Goal: Communication & Community: Connect with others

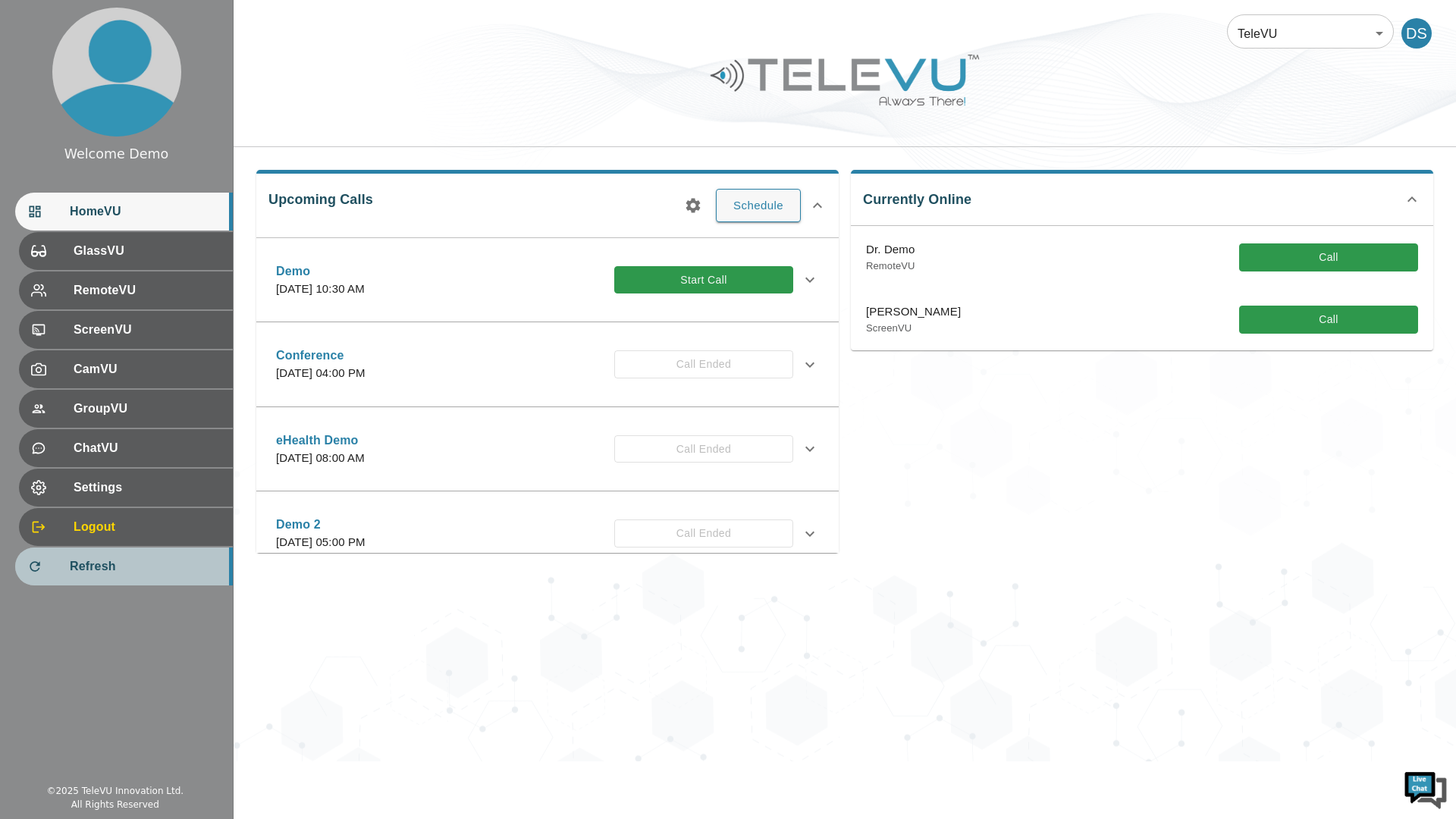
click at [110, 566] on span "Refresh" at bounding box center [145, 566] width 151 height 18
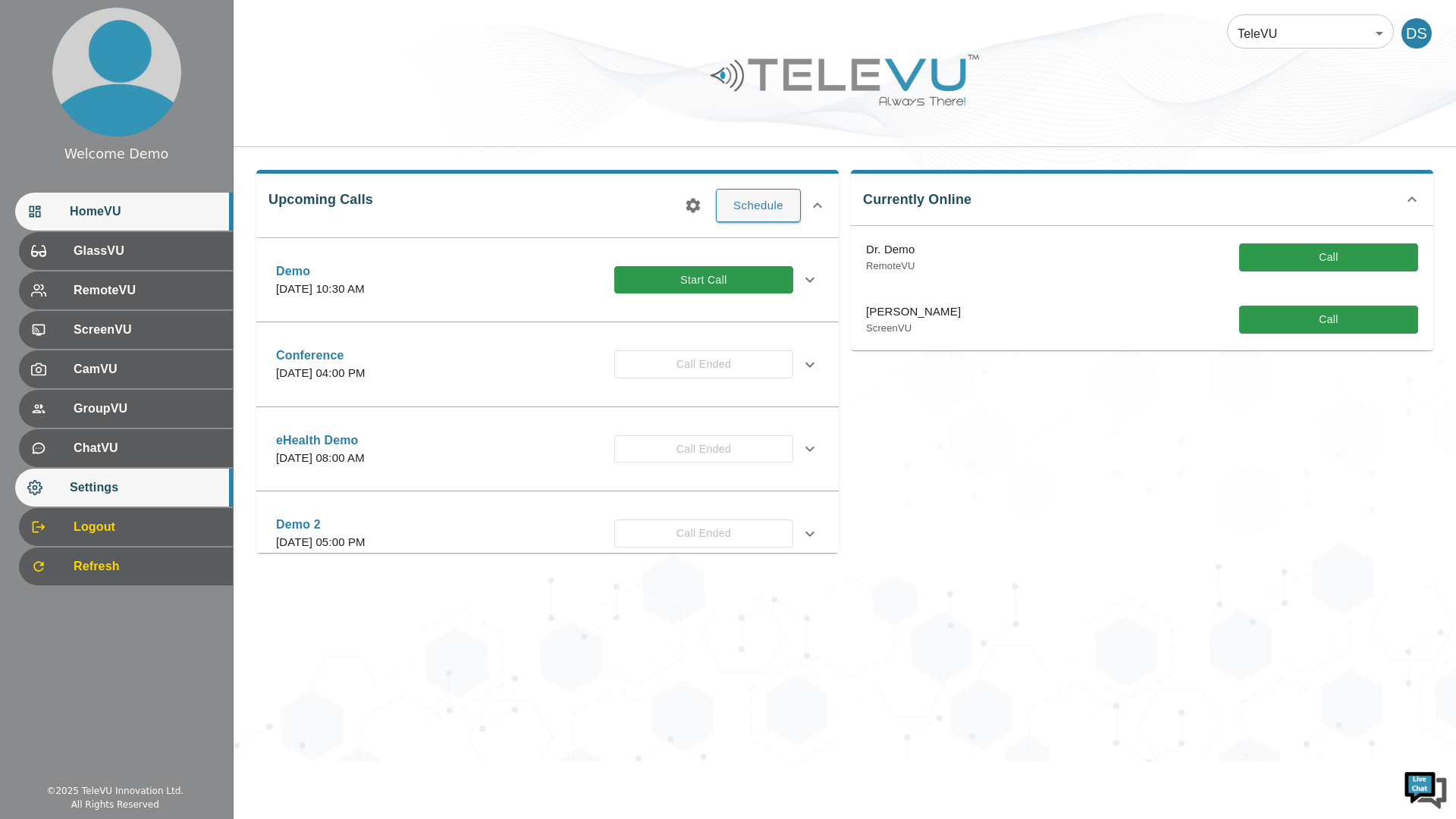
click at [129, 486] on span "Settings" at bounding box center [145, 487] width 151 height 18
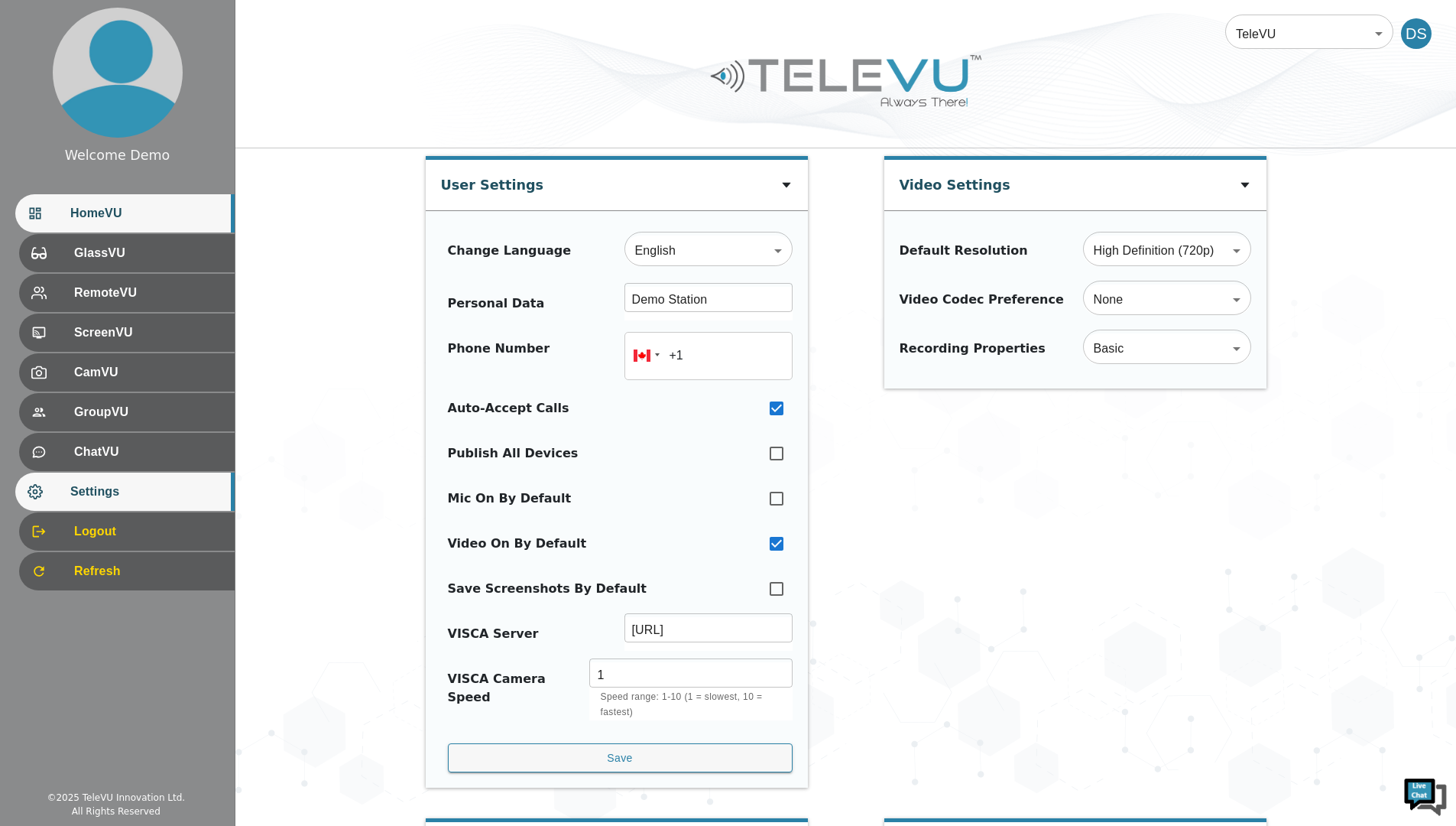
click at [114, 210] on span "HomeVU" at bounding box center [146, 213] width 152 height 18
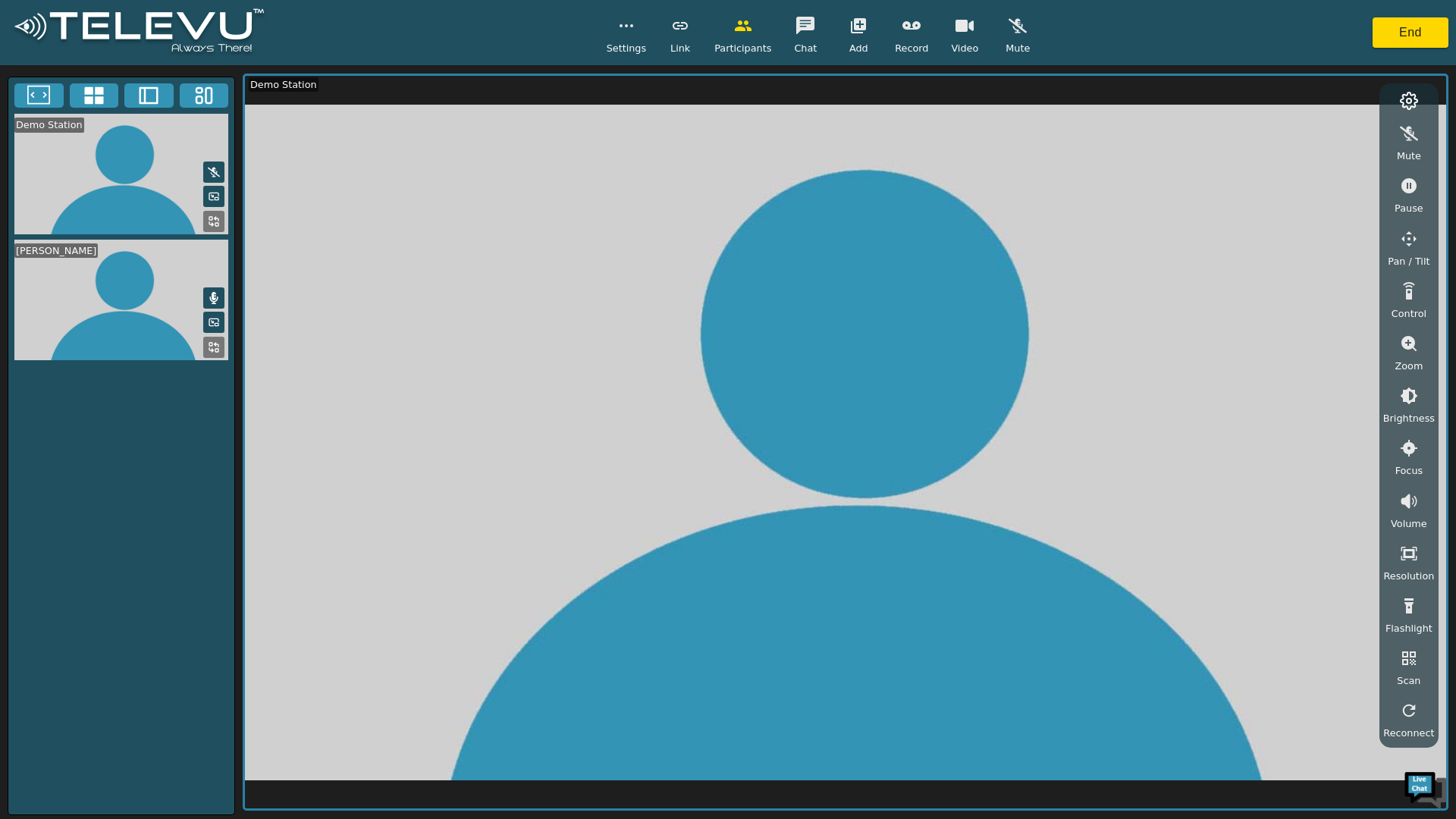
click at [961, 34] on icon "button" at bounding box center [964, 25] width 18 height 18
click at [960, 34] on icon "button" at bounding box center [964, 25] width 18 height 18
click at [1400, 31] on button "End" at bounding box center [1410, 32] width 75 height 31
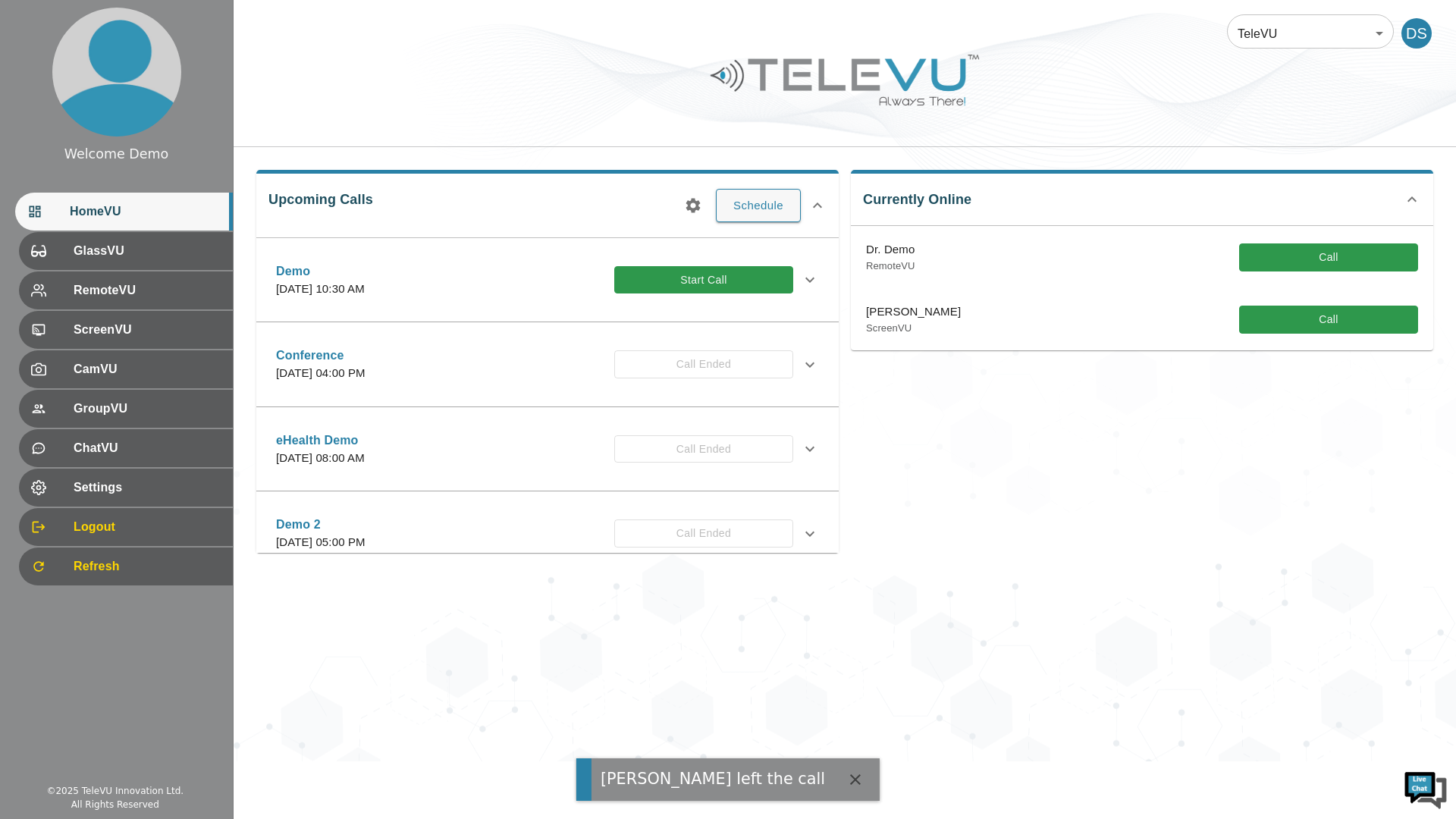
click at [411, 660] on div "TeleVU 1 ​ DS Upcoming Calls Schedule Demo Thursday, April 9, 2026 at 10:30 AM …" at bounding box center [845, 381] width 1223 height 762
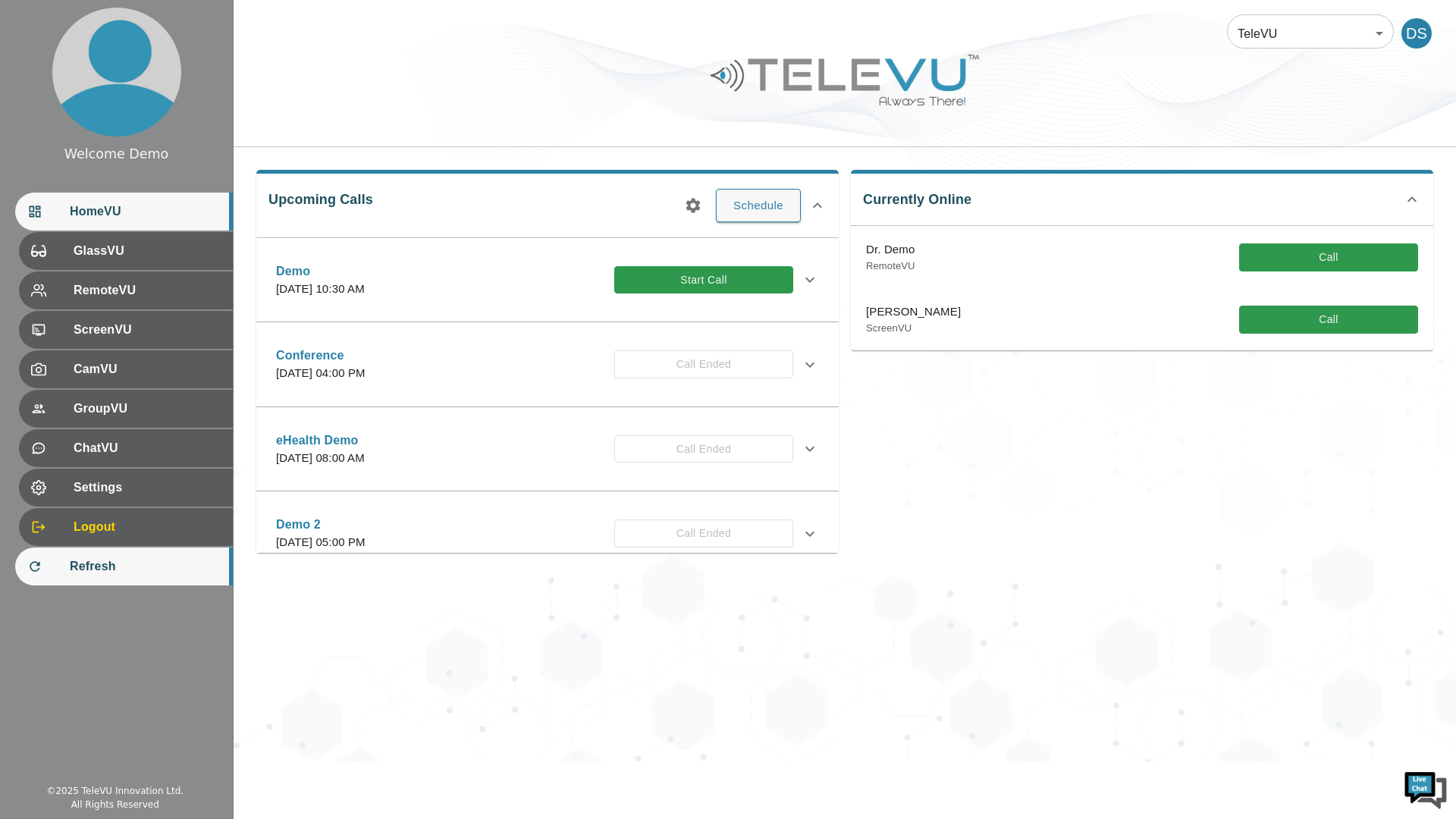
click at [103, 554] on div "Refresh" at bounding box center [124, 567] width 218 height 38
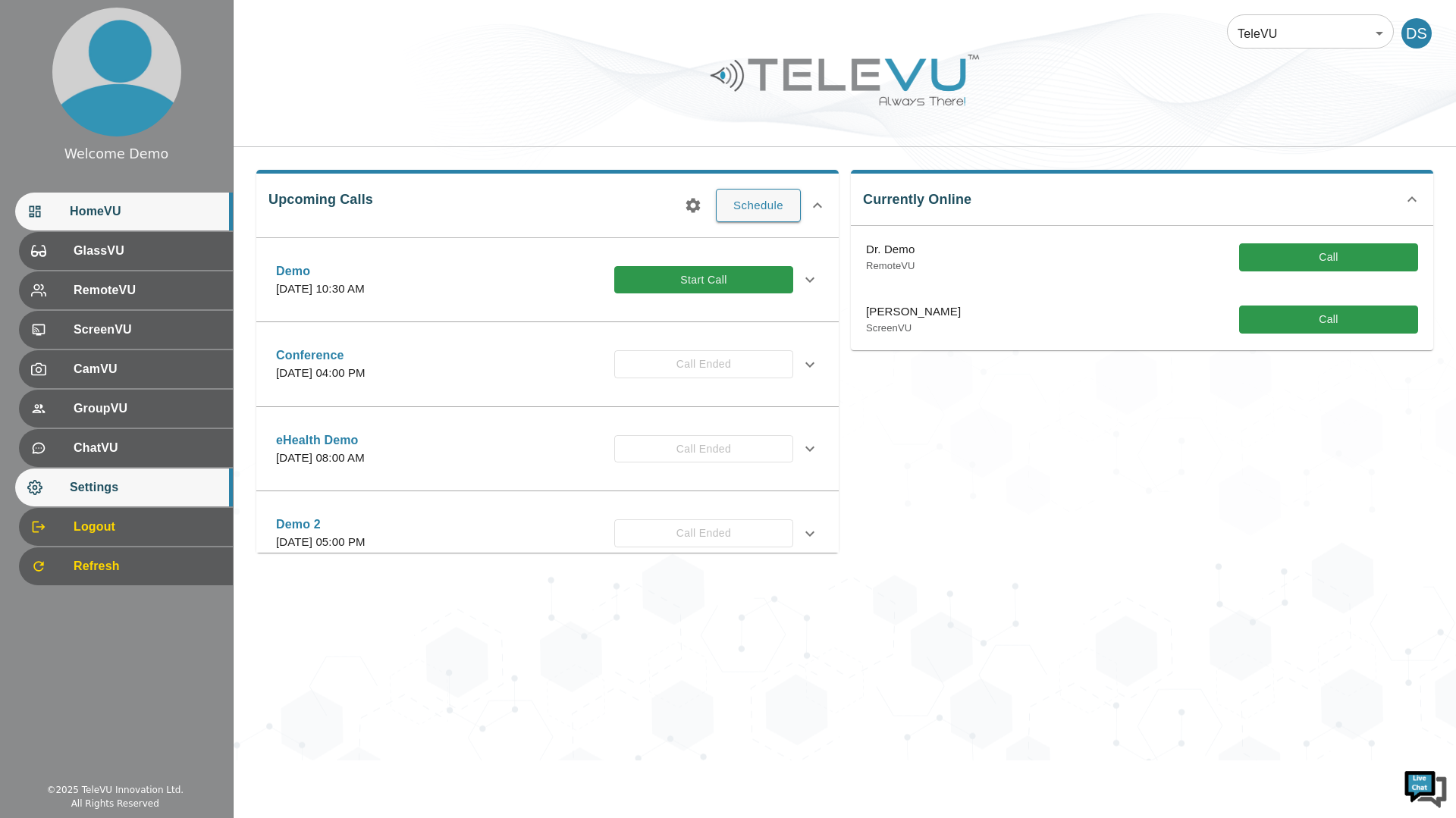
click at [86, 489] on span "Settings" at bounding box center [145, 487] width 151 height 18
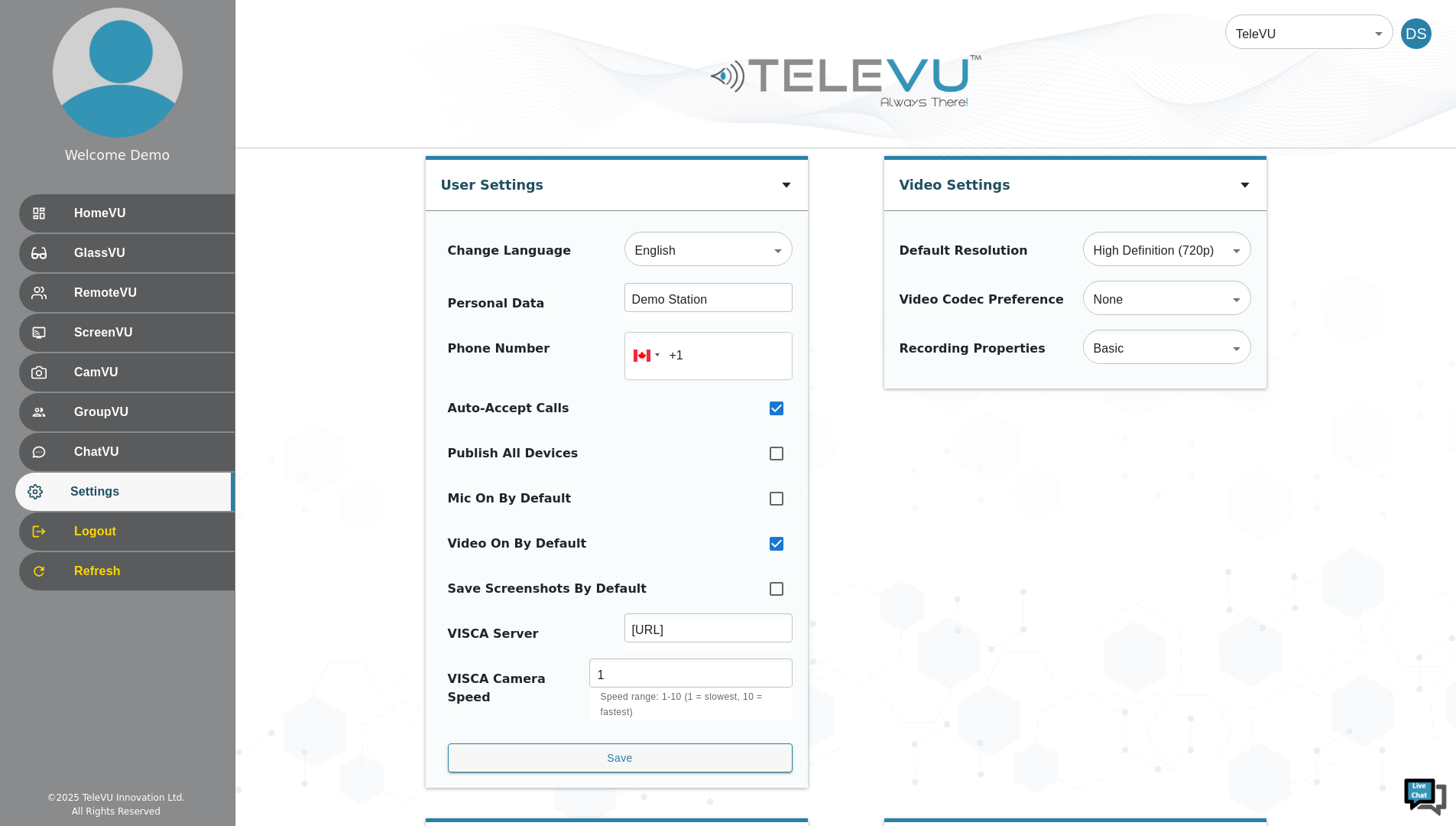
click at [1061, 563] on div "Video Settings Default Resolution High Definition (720p) HD ​ Video Codec Prefe…" at bounding box center [1075, 479] width 382 height 648
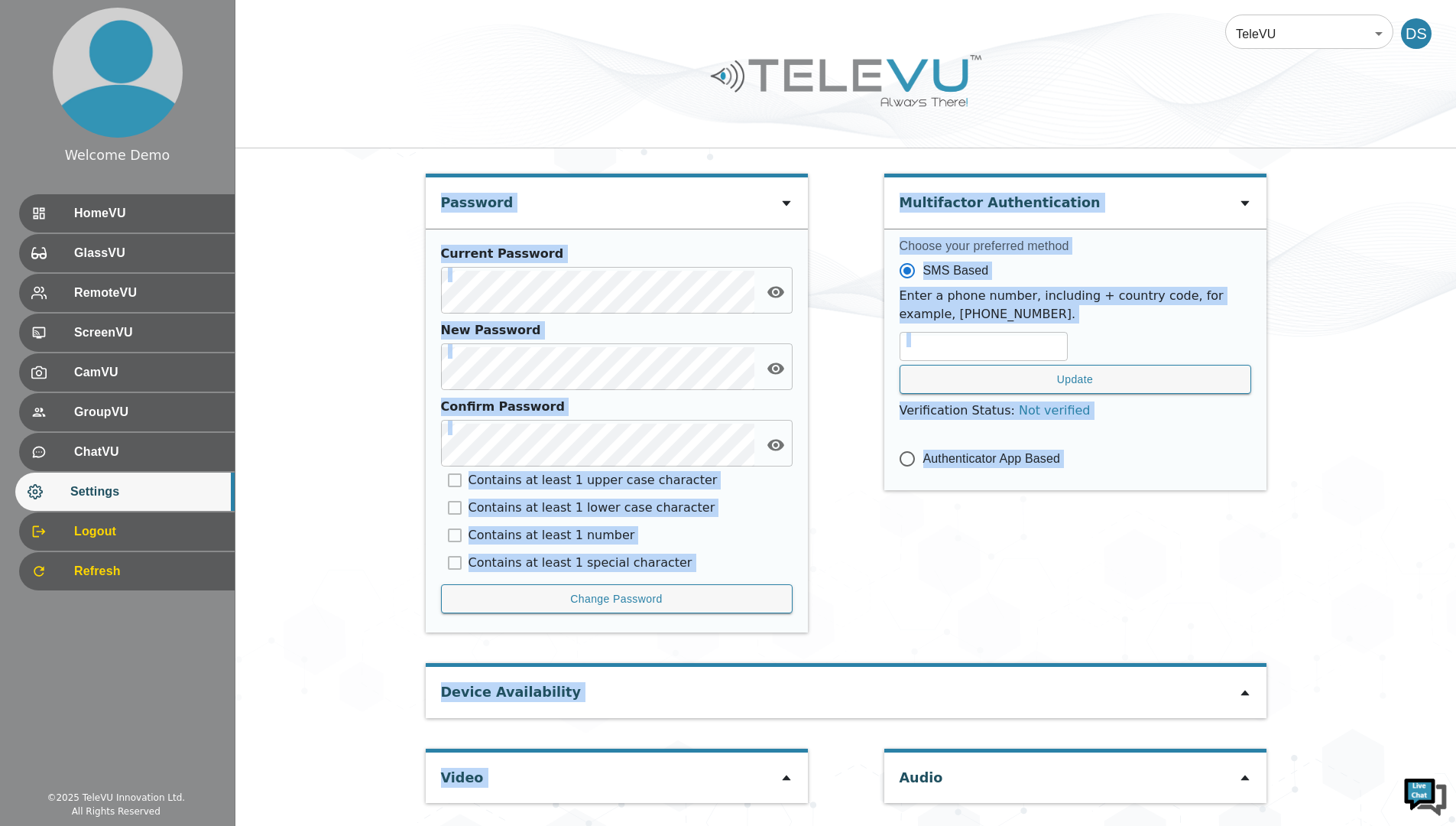
click at [787, 781] on icon at bounding box center [786, 779] width 9 height 6
type input "42126b4cd0dcbeb00939c5bfce7d06830d2bdd43c0b4c261882b3c920ecd72fd"
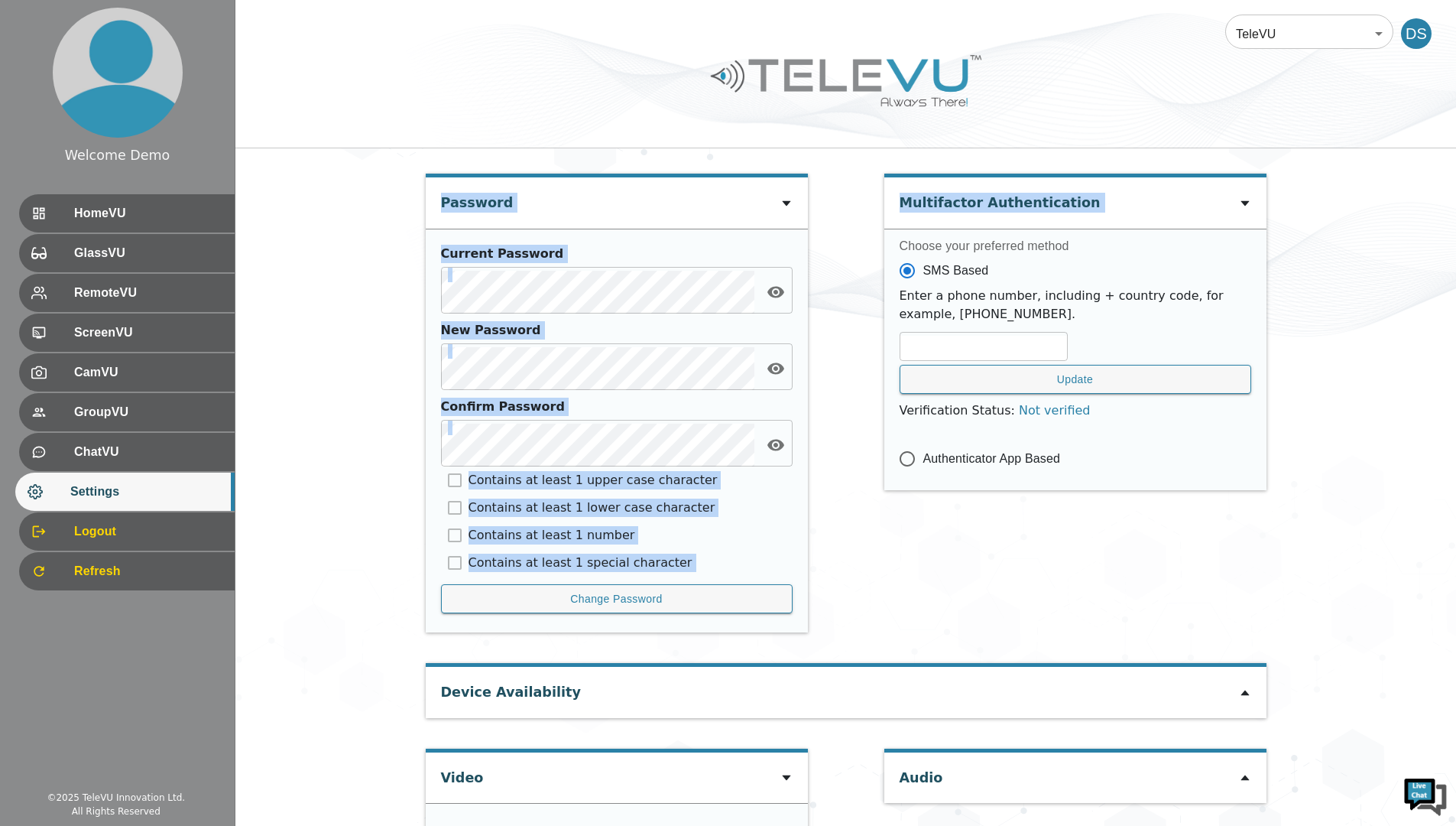
click at [898, 586] on div "Multifactor Authentication Choose your preferred method SMS Based Enter a phone…" at bounding box center [1075, 410] width 382 height 475
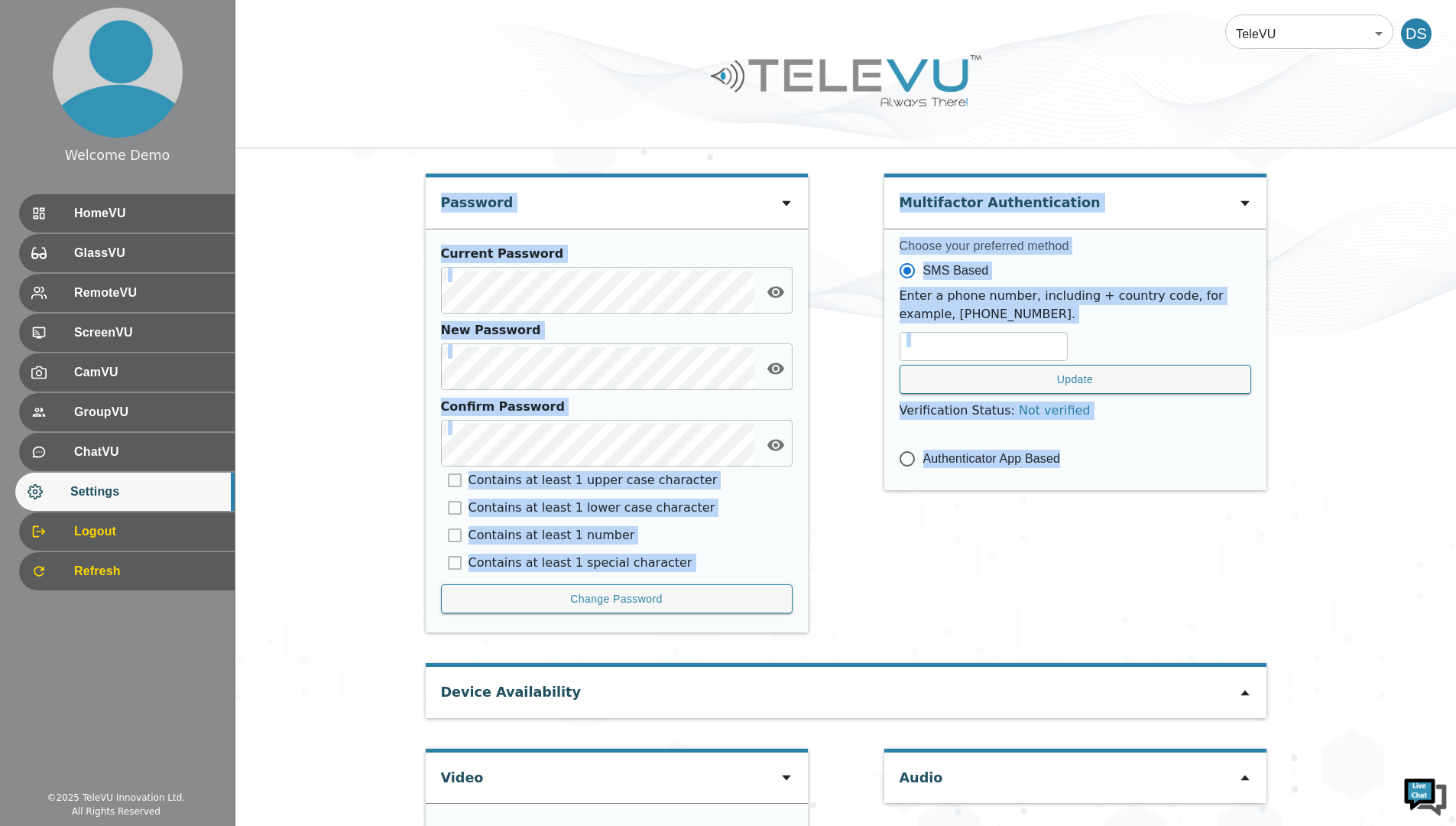
click at [948, 552] on div "Multifactor Authentication Choose your preferred method SMS Based Enter a phone…" at bounding box center [1075, 410] width 382 height 475
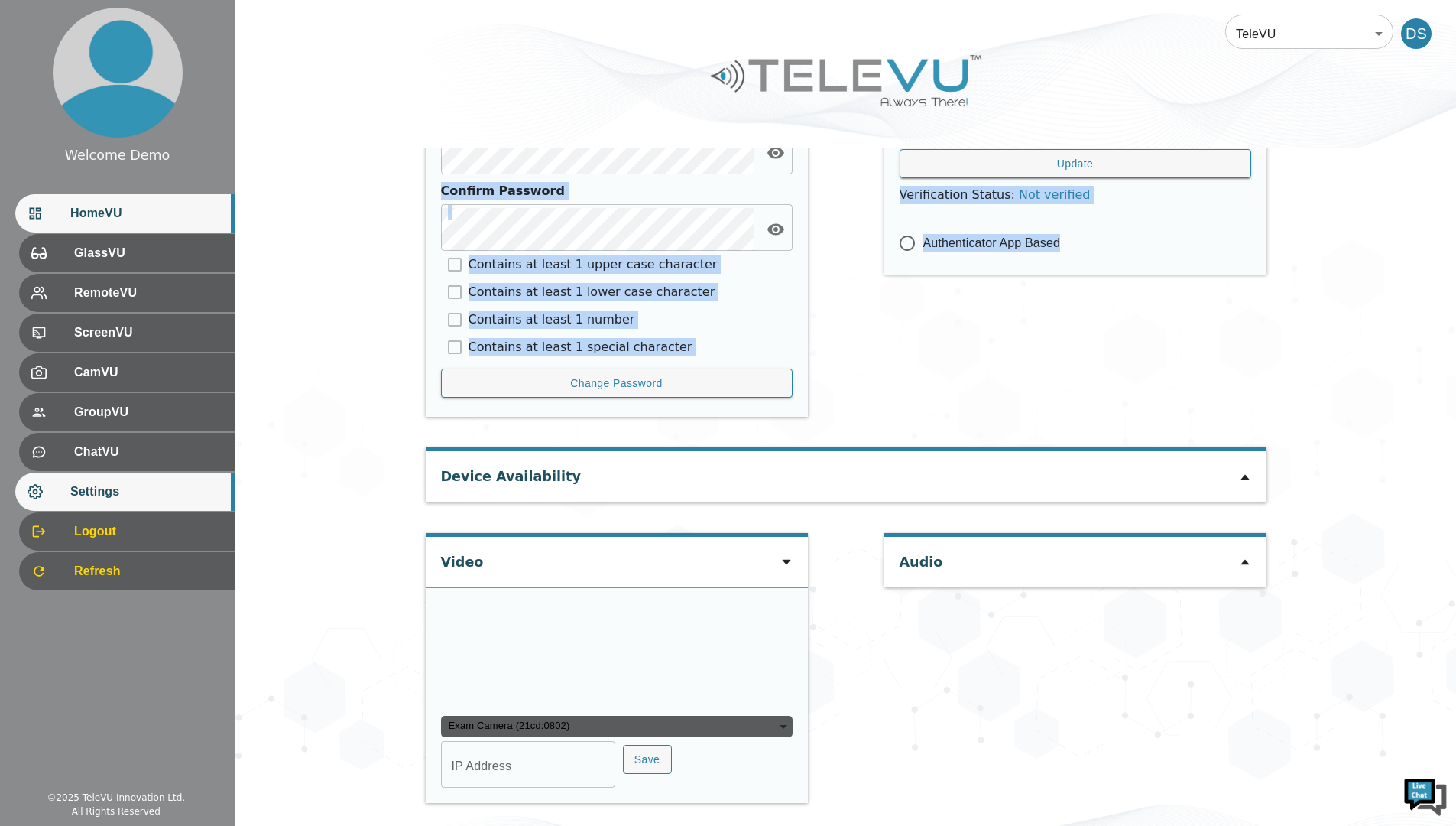
click at [130, 218] on span "HomeVU" at bounding box center [146, 213] width 152 height 18
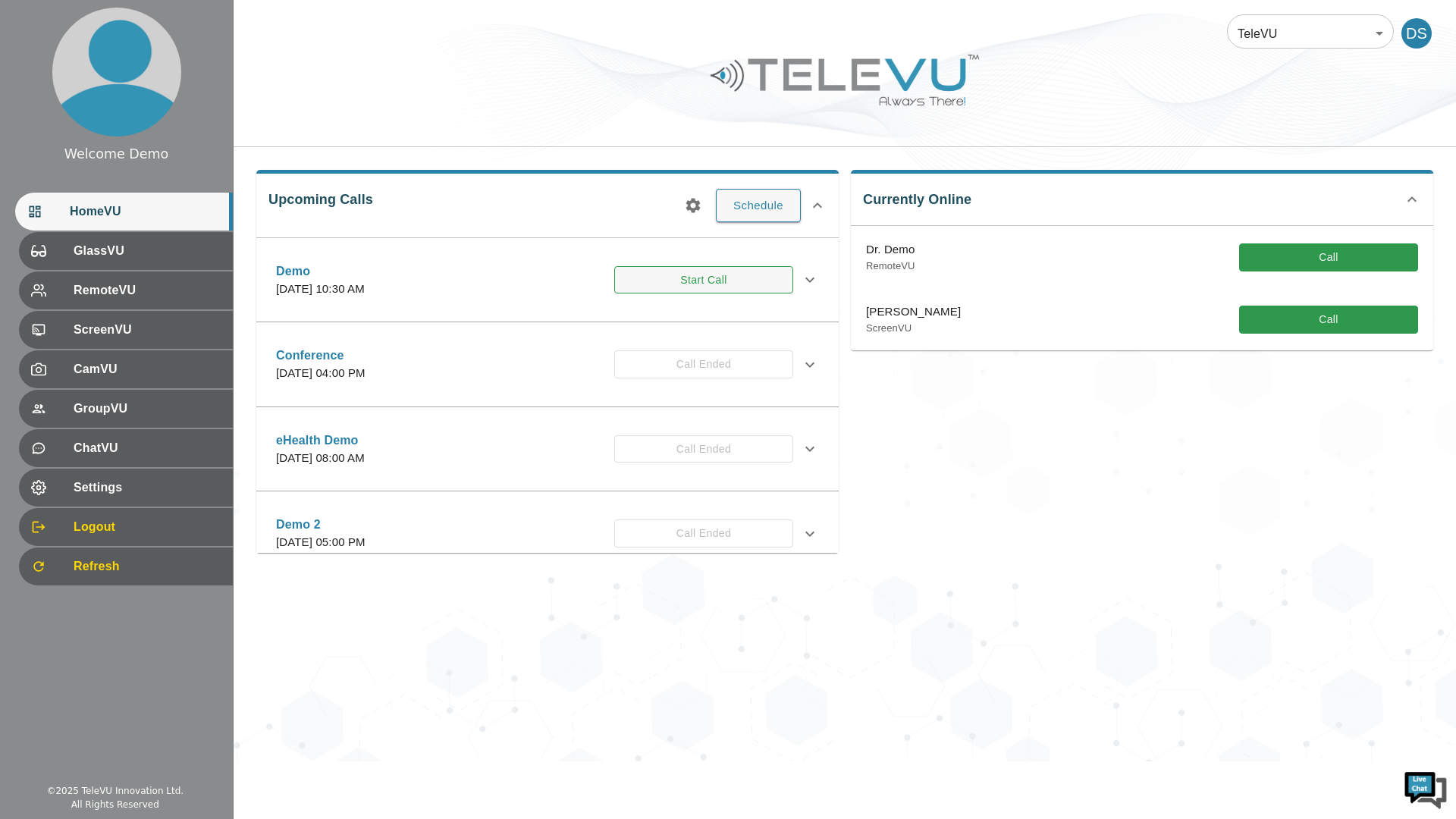
click at [692, 281] on button "Start Call" at bounding box center [703, 280] width 179 height 28
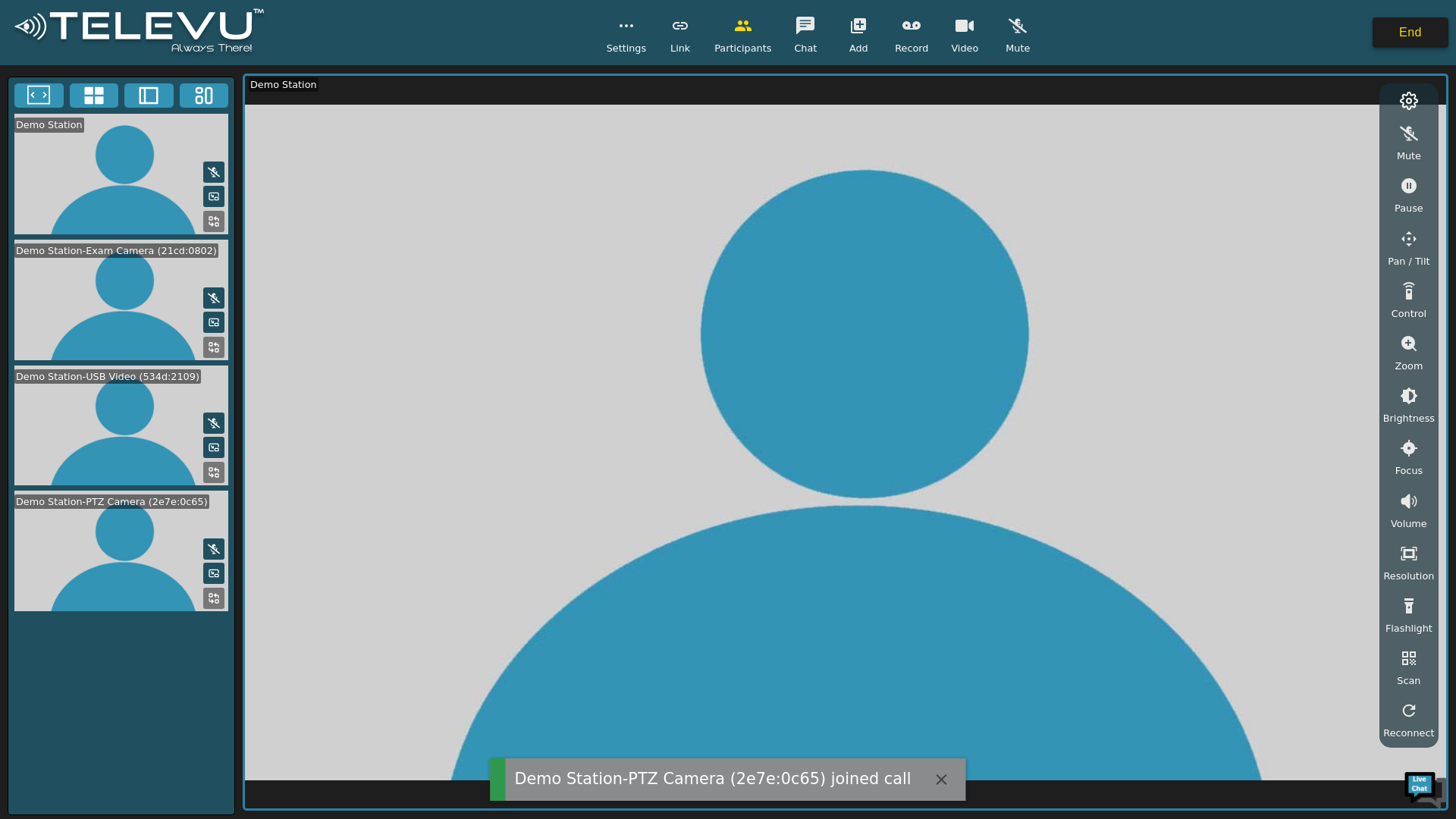
click at [1407, 31] on button "End" at bounding box center [1410, 32] width 75 height 31
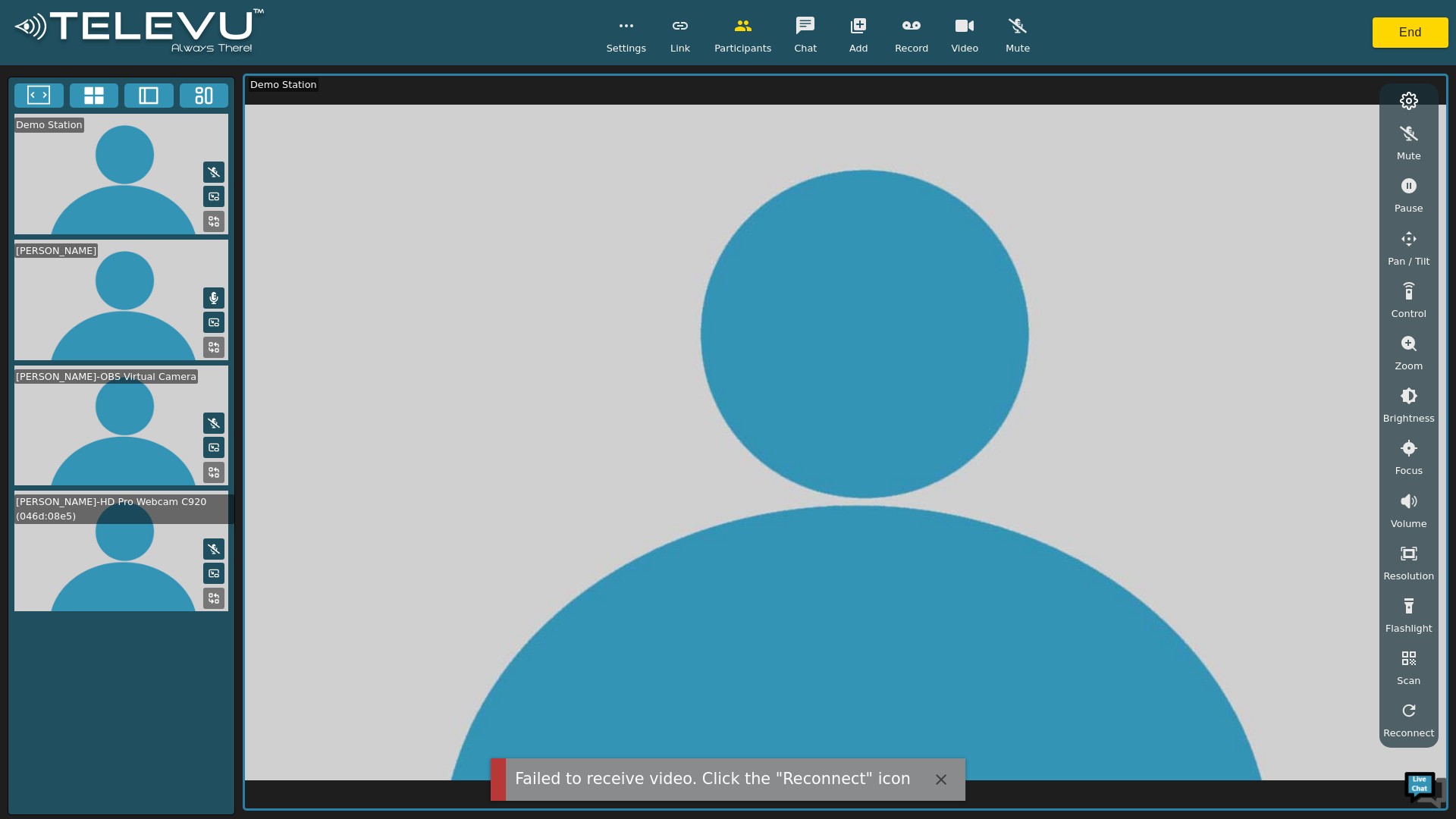
click at [936, 783] on icon "button" at bounding box center [940, 779] width 11 height 10
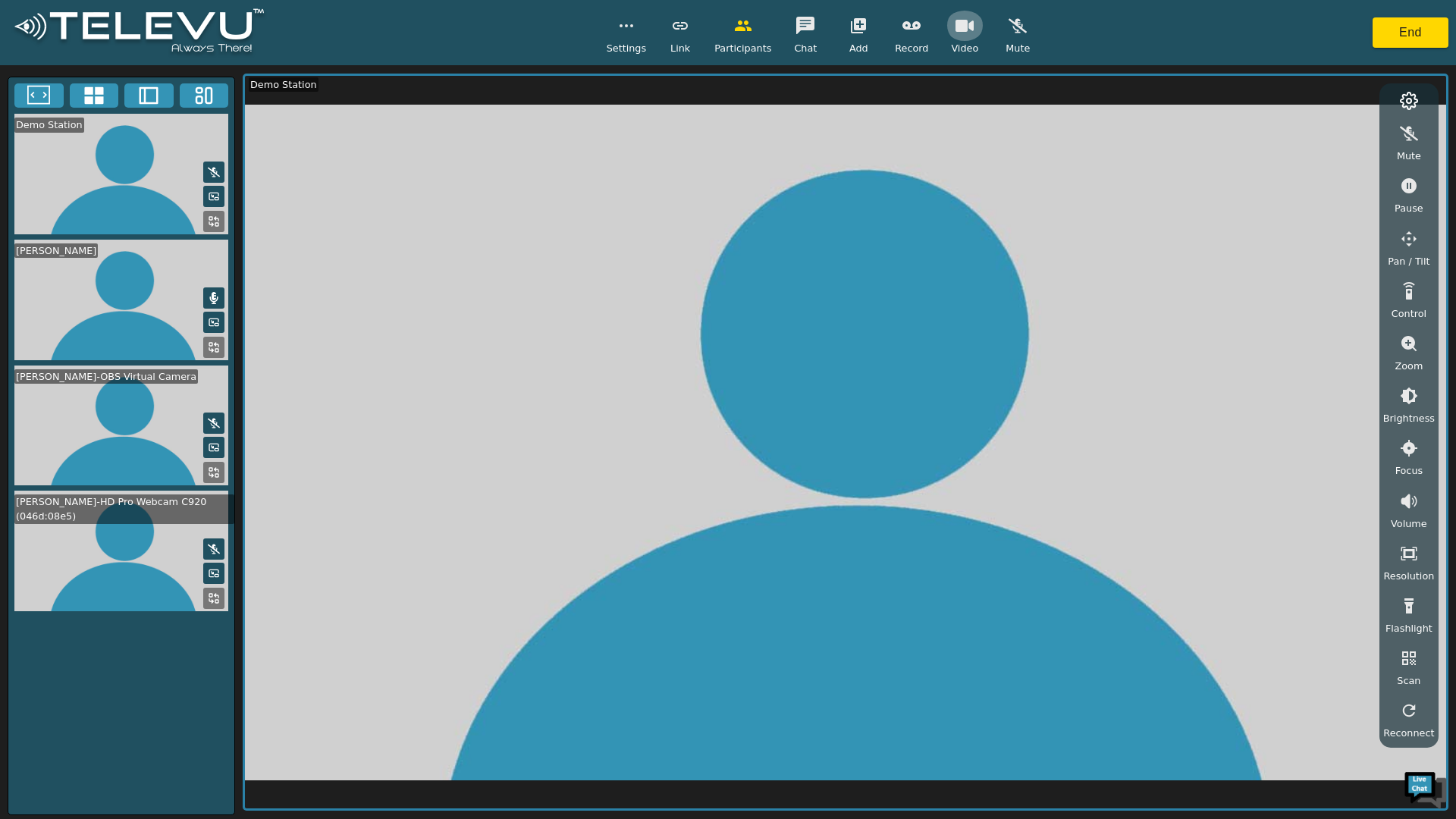
click at [961, 28] on icon "button" at bounding box center [964, 26] width 18 height 12
click at [791, 780] on icon "button" at bounding box center [794, 779] width 18 height 18
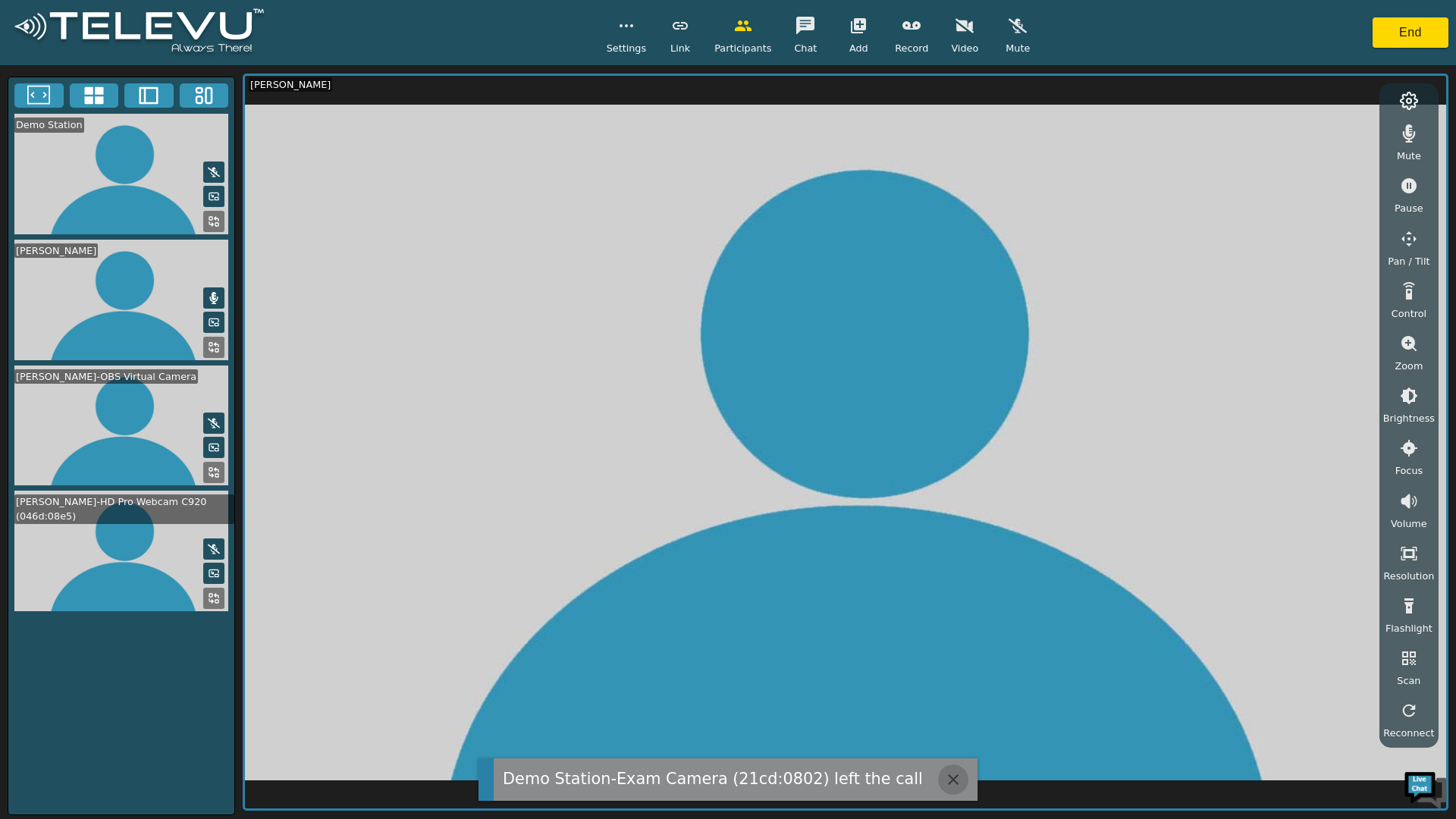
click at [948, 780] on icon "button" at bounding box center [953, 779] width 11 height 10
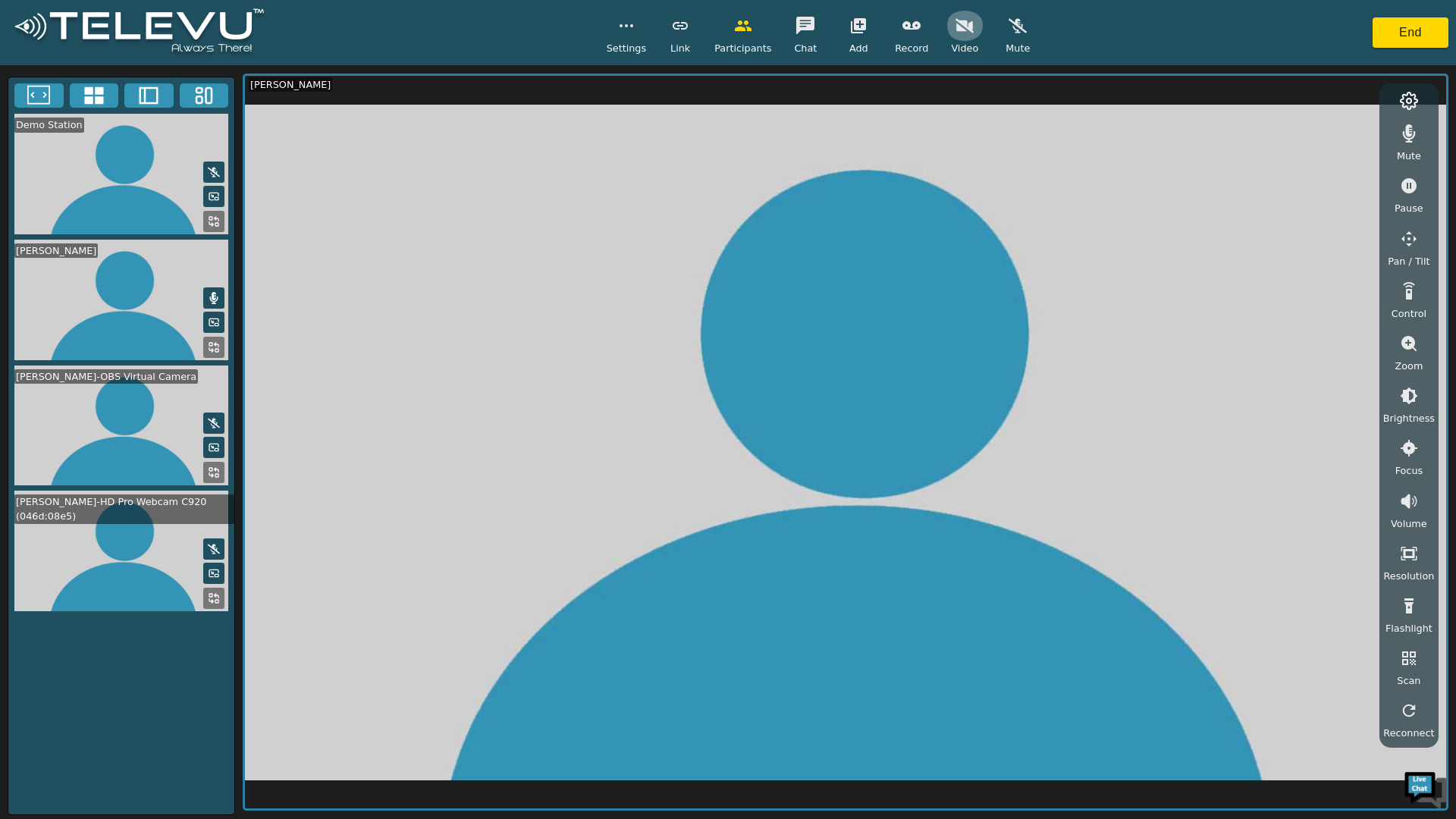
drag, startPoint x: 958, startPoint y: 27, endPoint x: 1003, endPoint y: 127, distance: 109.7
click at [957, 27] on icon "button" at bounding box center [964, 25] width 18 height 14
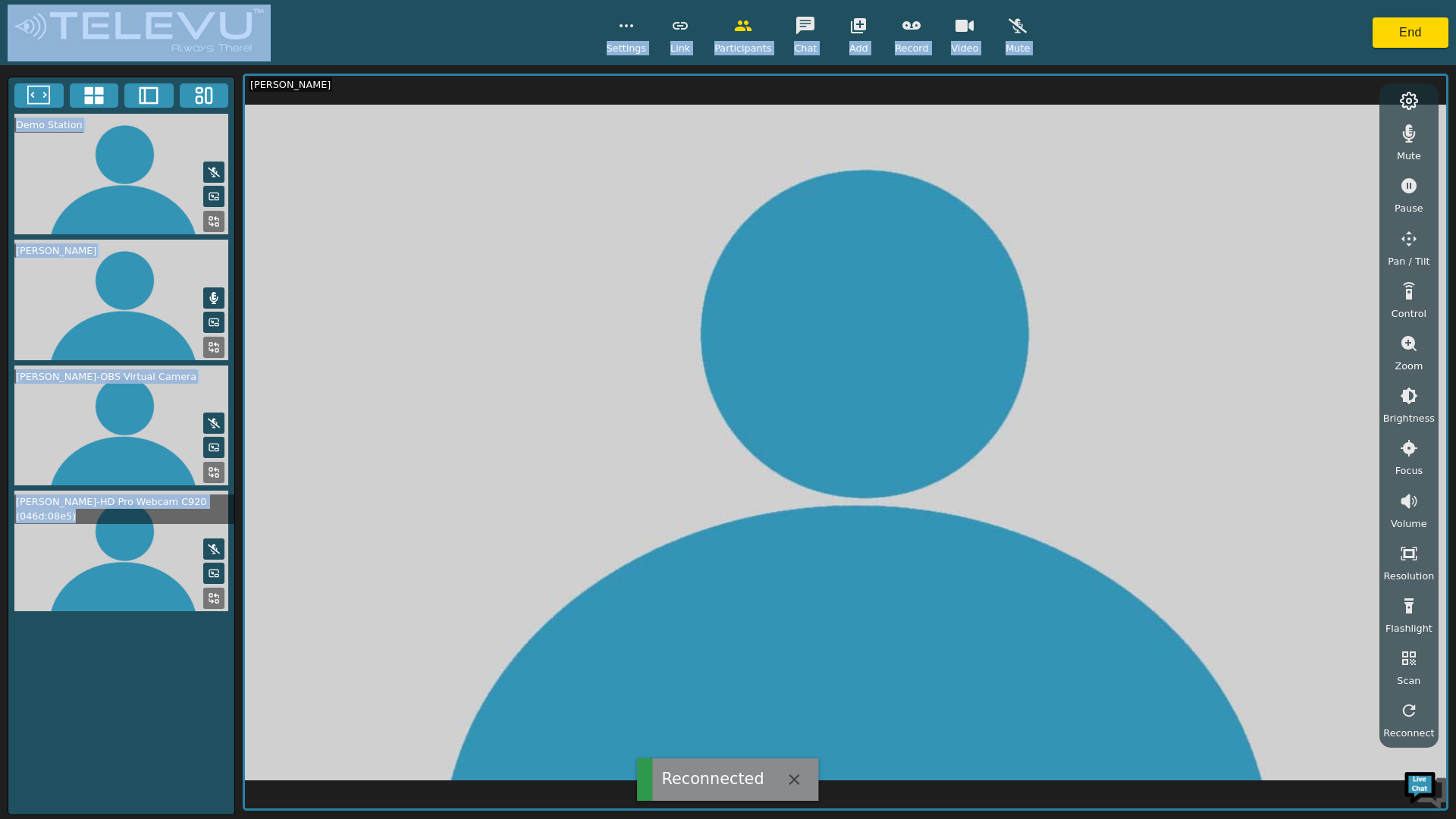
click at [163, 671] on div "Demo Station Farbod Abolhassani Farbod Abolhassani-OBS Virtual Camera Farbod Ab…" at bounding box center [121, 446] width 227 height 739
click at [183, 648] on div "Demo Station Farbod Abolhassani Farbod Abolhassani-OBS Virtual Camera Farbod Ab…" at bounding box center [121, 446] width 227 height 739
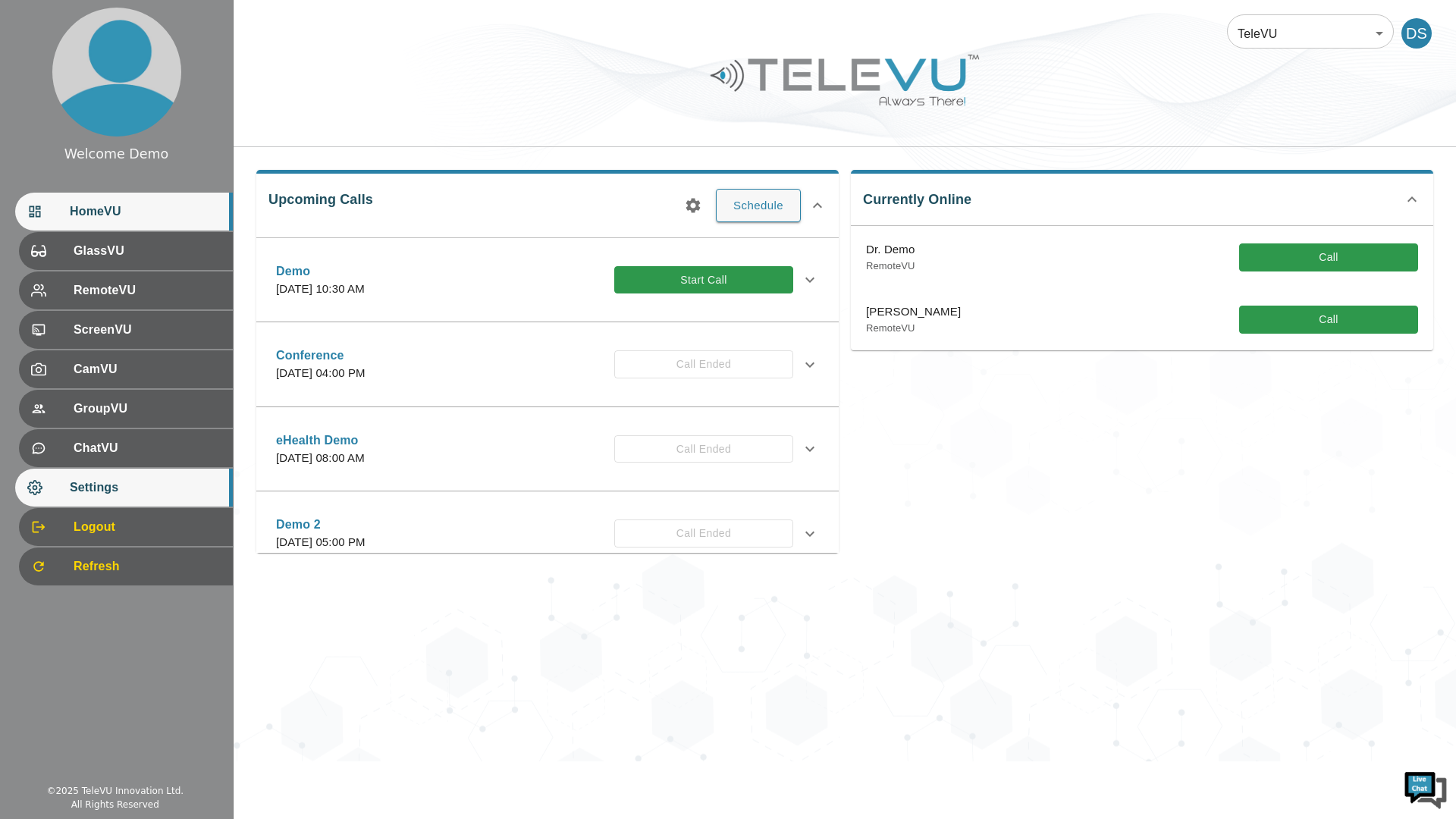
click at [116, 489] on span "Settings" at bounding box center [145, 487] width 151 height 18
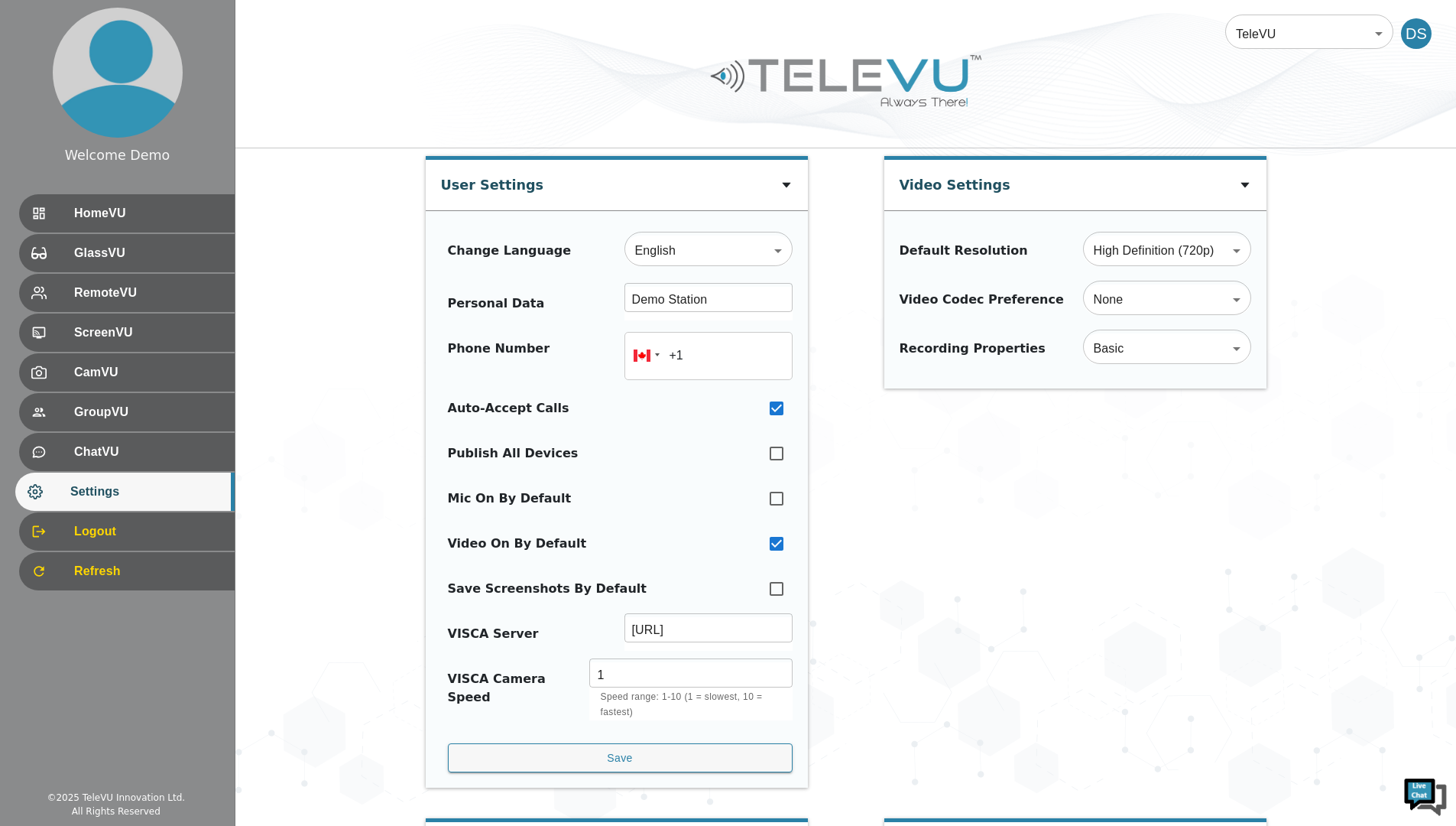
click at [776, 452] on input "checkbox" at bounding box center [776, 453] width 32 height 34
checkbox input "true"
click at [597, 768] on button "Save" at bounding box center [621, 758] width 345 height 30
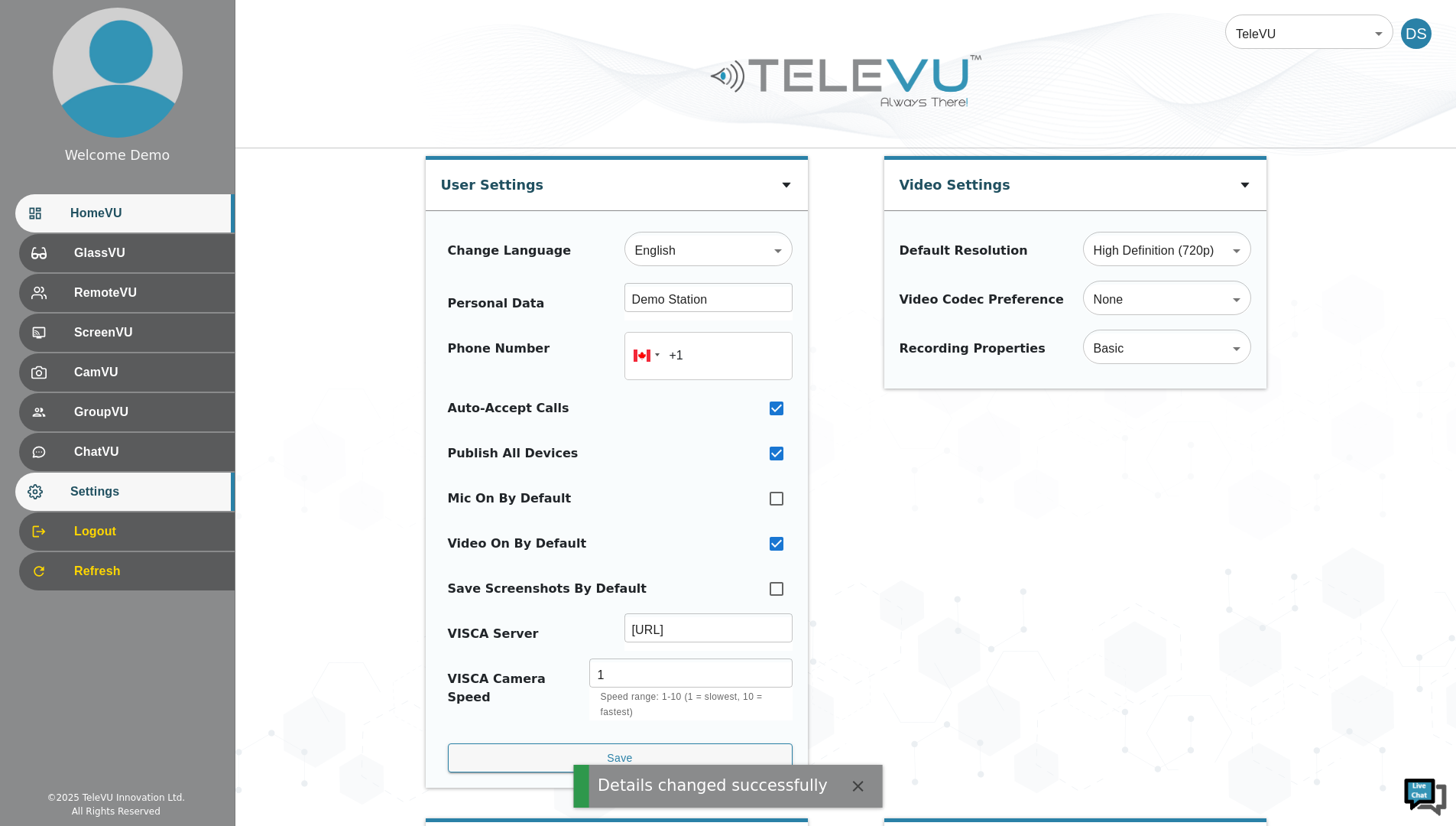
click at [106, 217] on span "HomeVU" at bounding box center [146, 213] width 152 height 18
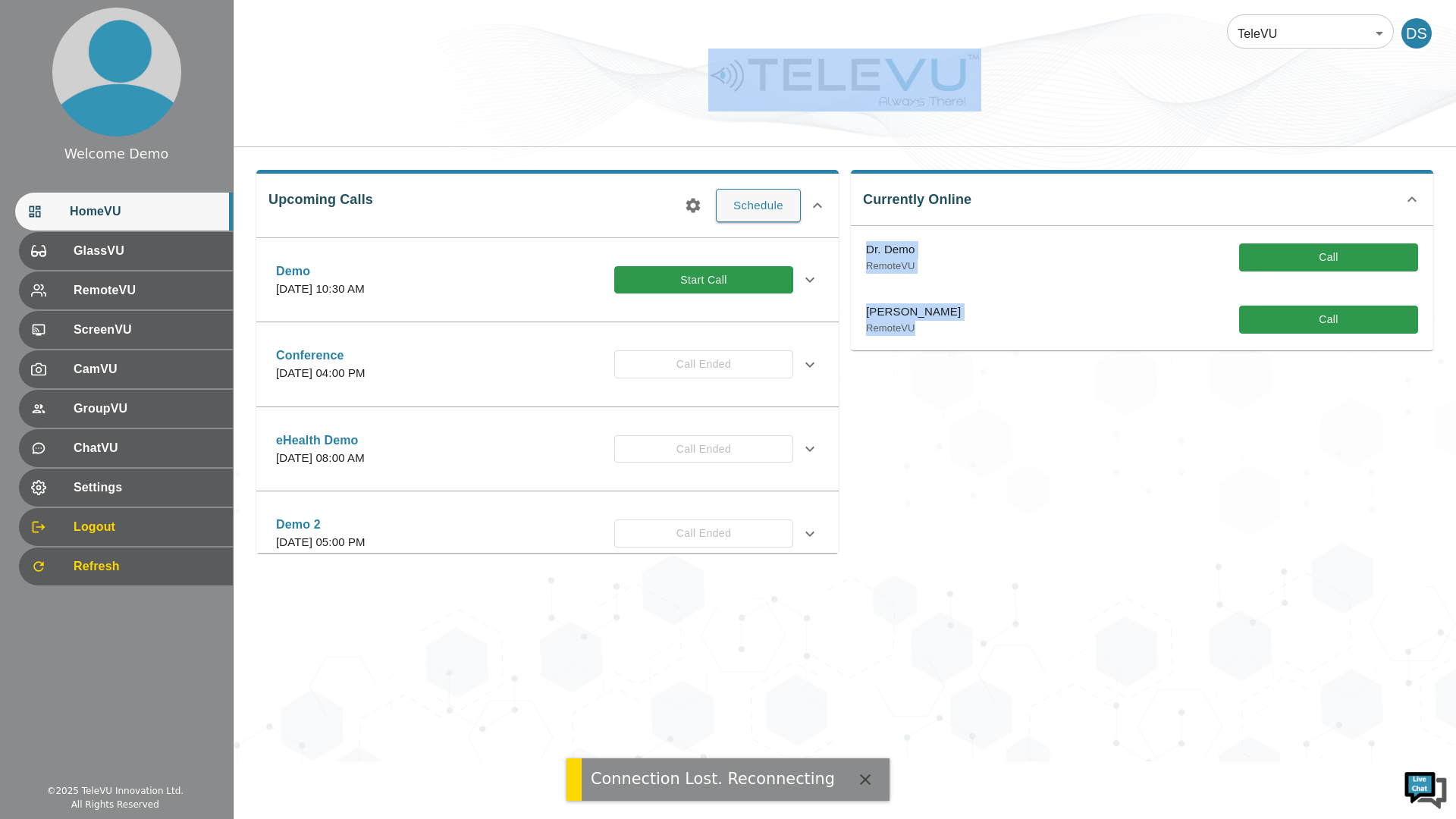
click at [1082, 401] on div "Currently Online Dr. Demo RemoteVU Call Farbod Abolhassani RemoteVU Call" at bounding box center [1136, 355] width 595 height 395
click at [1240, 459] on div "Currently Online Dr. Demo RemoteVU Call Farbod Abolhassani RemoteVU Call" at bounding box center [1136, 355] width 595 height 395
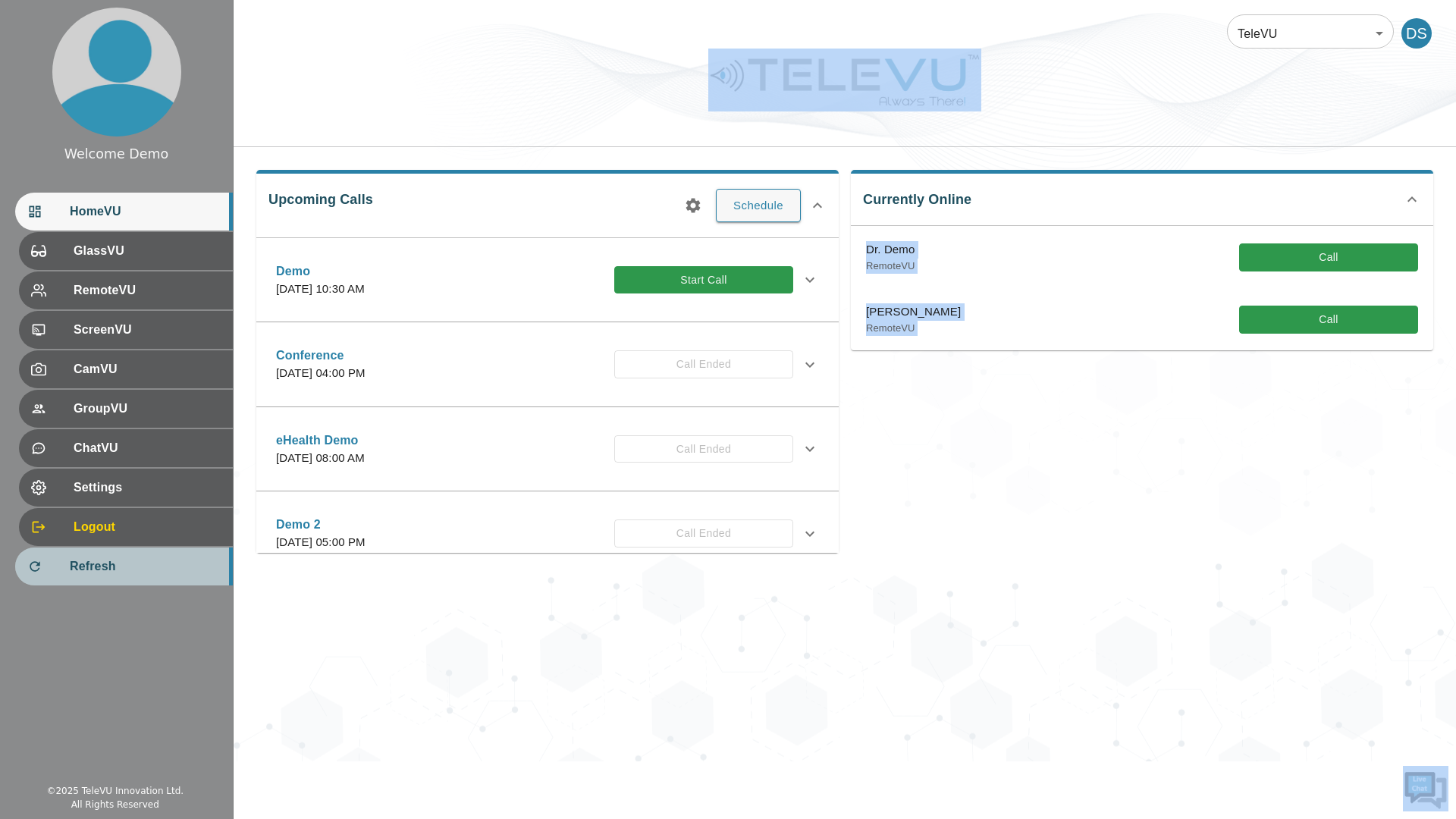
click at [68, 582] on div "Refresh" at bounding box center [124, 567] width 218 height 38
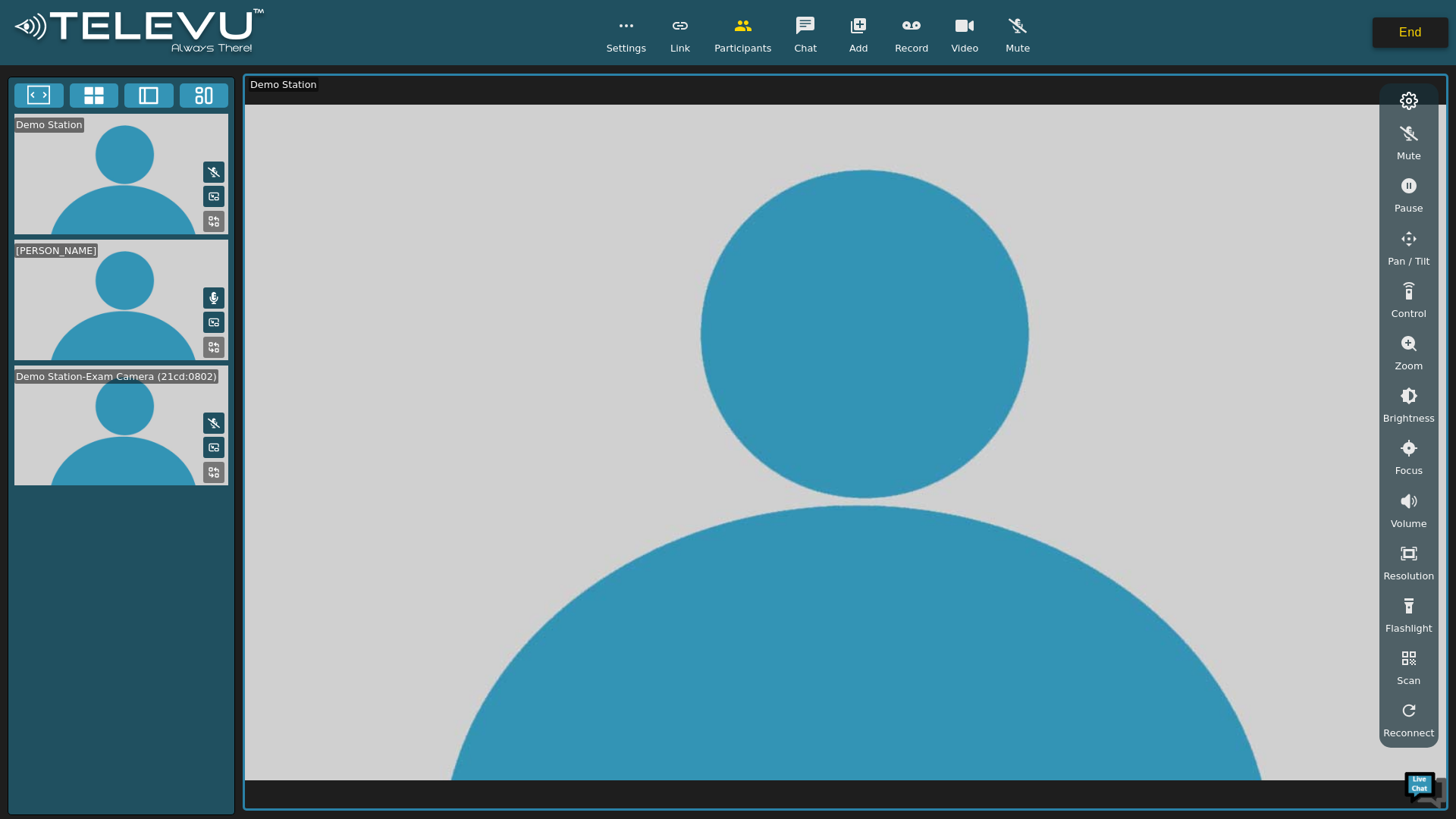
click at [1405, 32] on button "End" at bounding box center [1410, 32] width 75 height 31
drag, startPoint x: 1392, startPoint y: 28, endPoint x: 1360, endPoint y: 22, distance: 32.6
click at [1391, 28] on button "End" at bounding box center [1410, 32] width 75 height 31
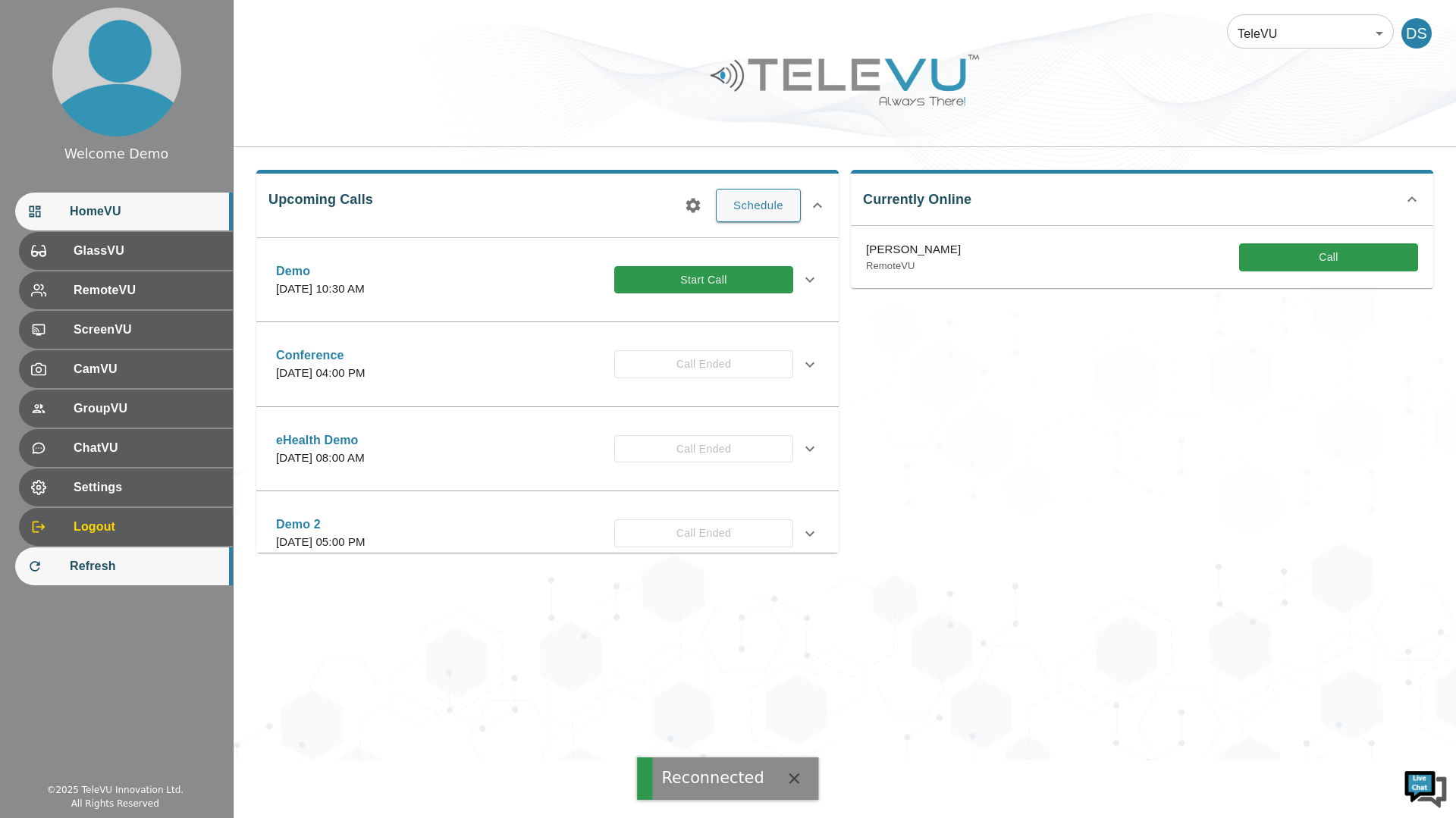
click at [108, 563] on span "Refresh" at bounding box center [145, 566] width 151 height 18
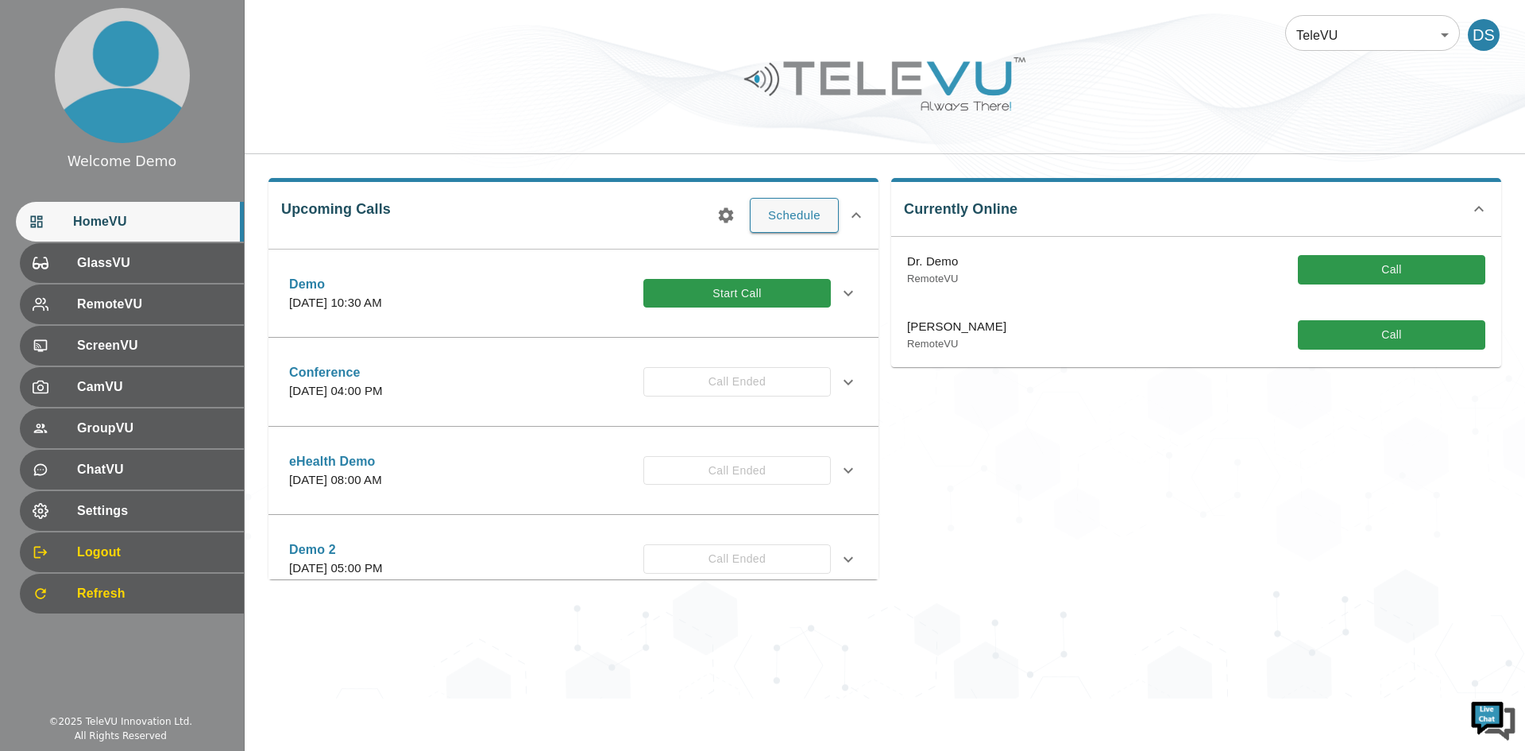
drag, startPoint x: 531, startPoint y: 99, endPoint x: 542, endPoint y: 90, distance: 14.1
click at [531, 98] on div at bounding box center [885, 96] width 1281 height 90
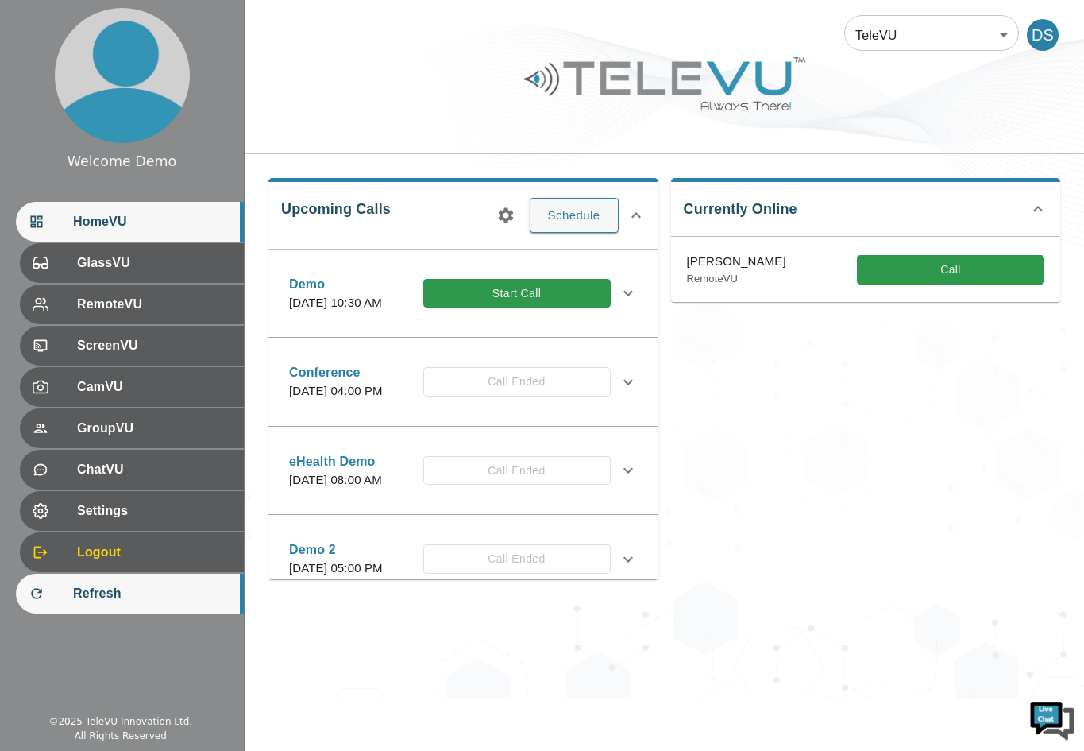
click at [130, 600] on span "Refresh" at bounding box center [152, 593] width 158 height 19
